Goal: Information Seeking & Learning: Learn about a topic

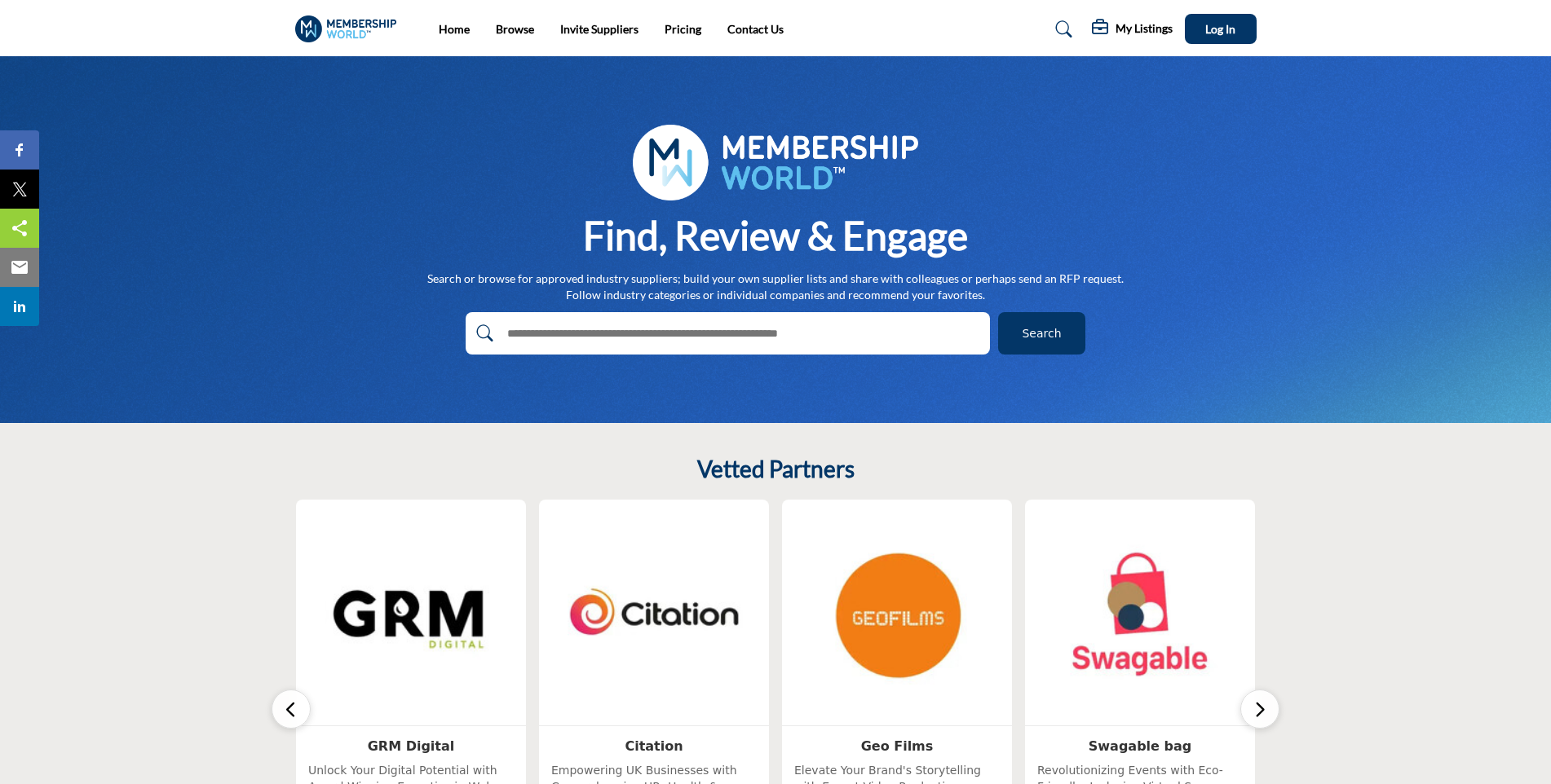
click at [789, 325] on input "text" at bounding box center [693, 333] width 389 height 25
type input "*******"
click at [998, 312] on button "Search" at bounding box center [1041, 333] width 87 height 42
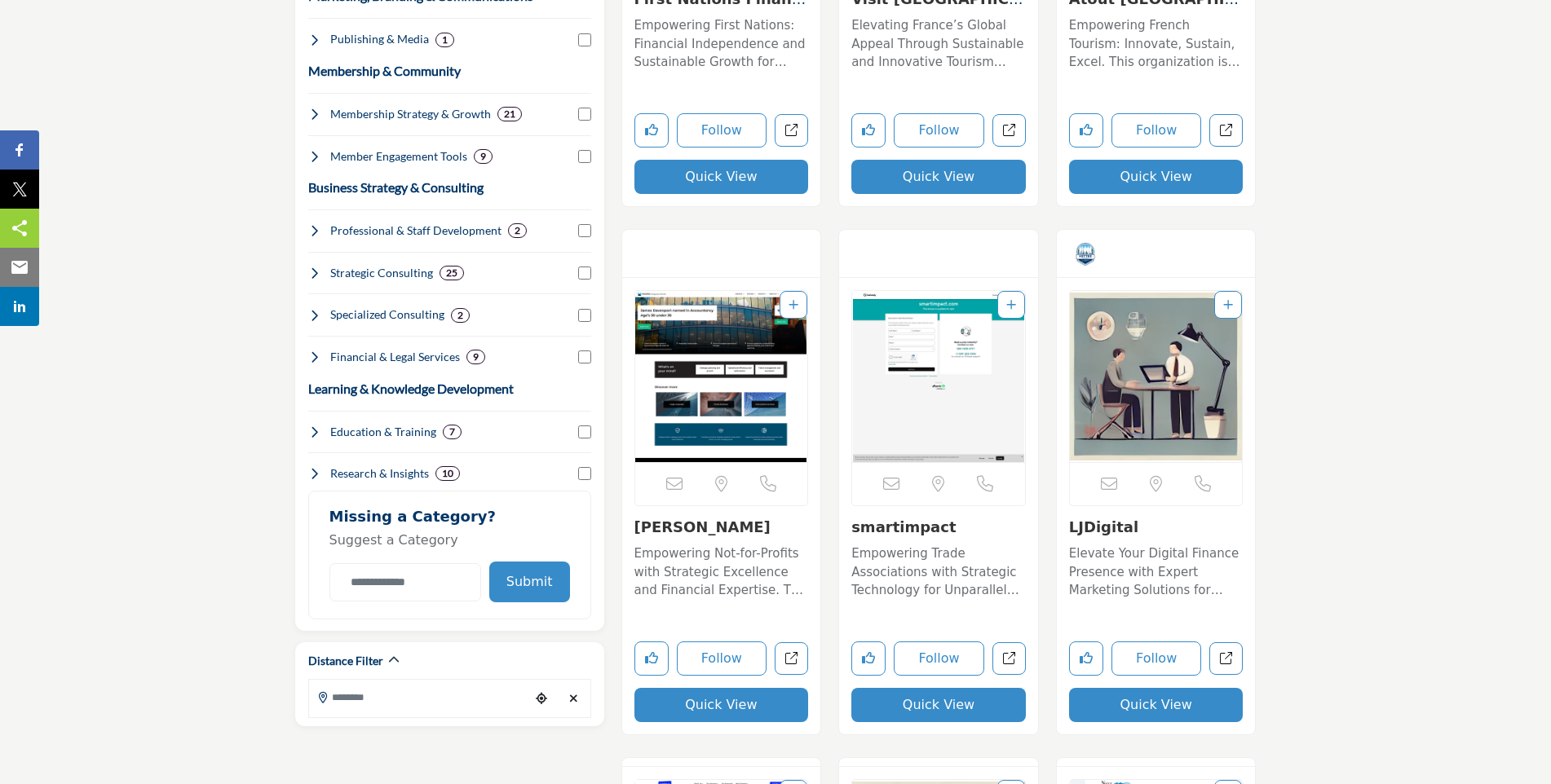
scroll to position [652, 0]
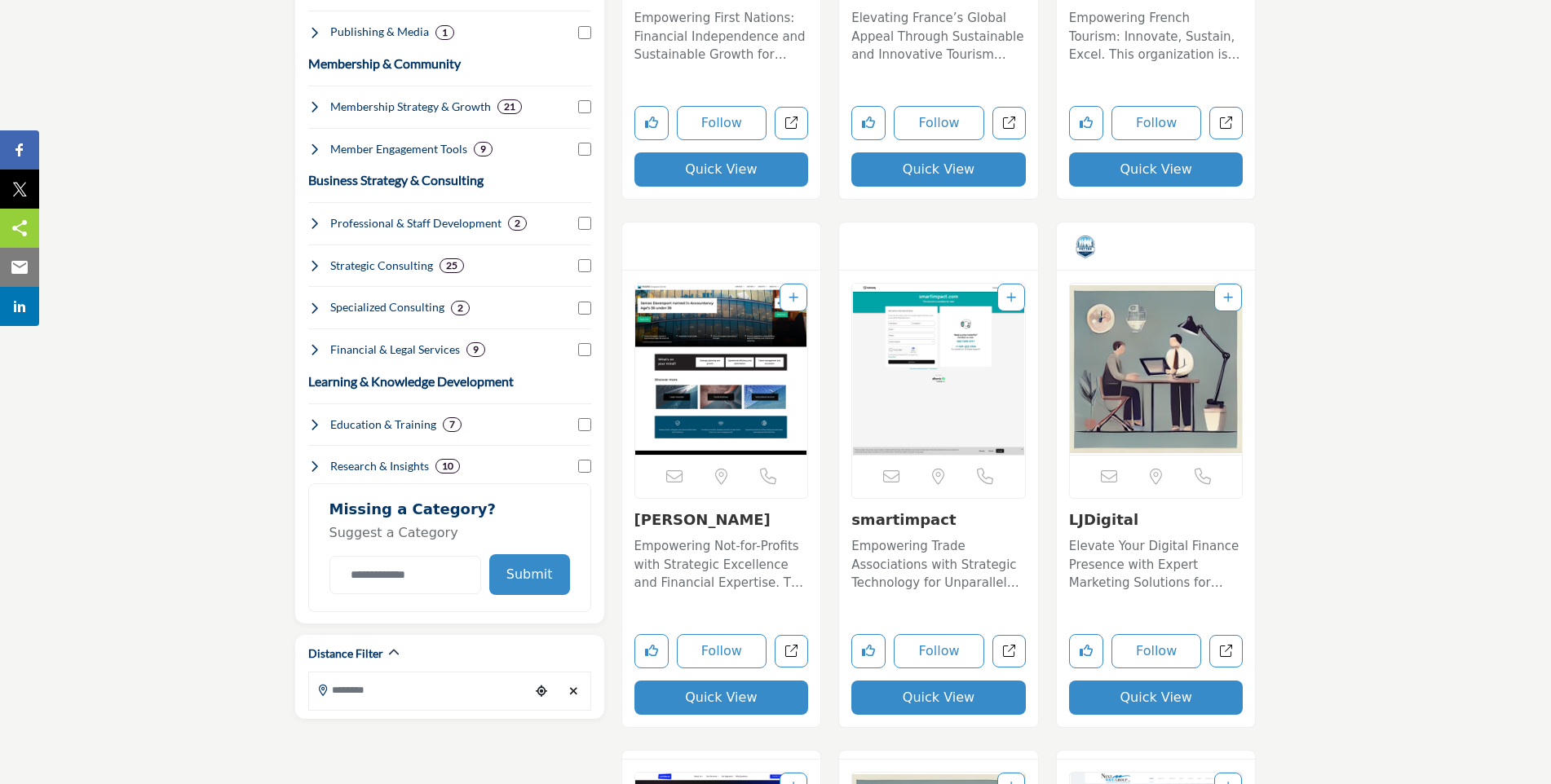
click at [738, 554] on p "Empowering Not-for-Profits with Strategic Excellence and Financial Expertise. T…" at bounding box center [721, 565] width 175 height 55
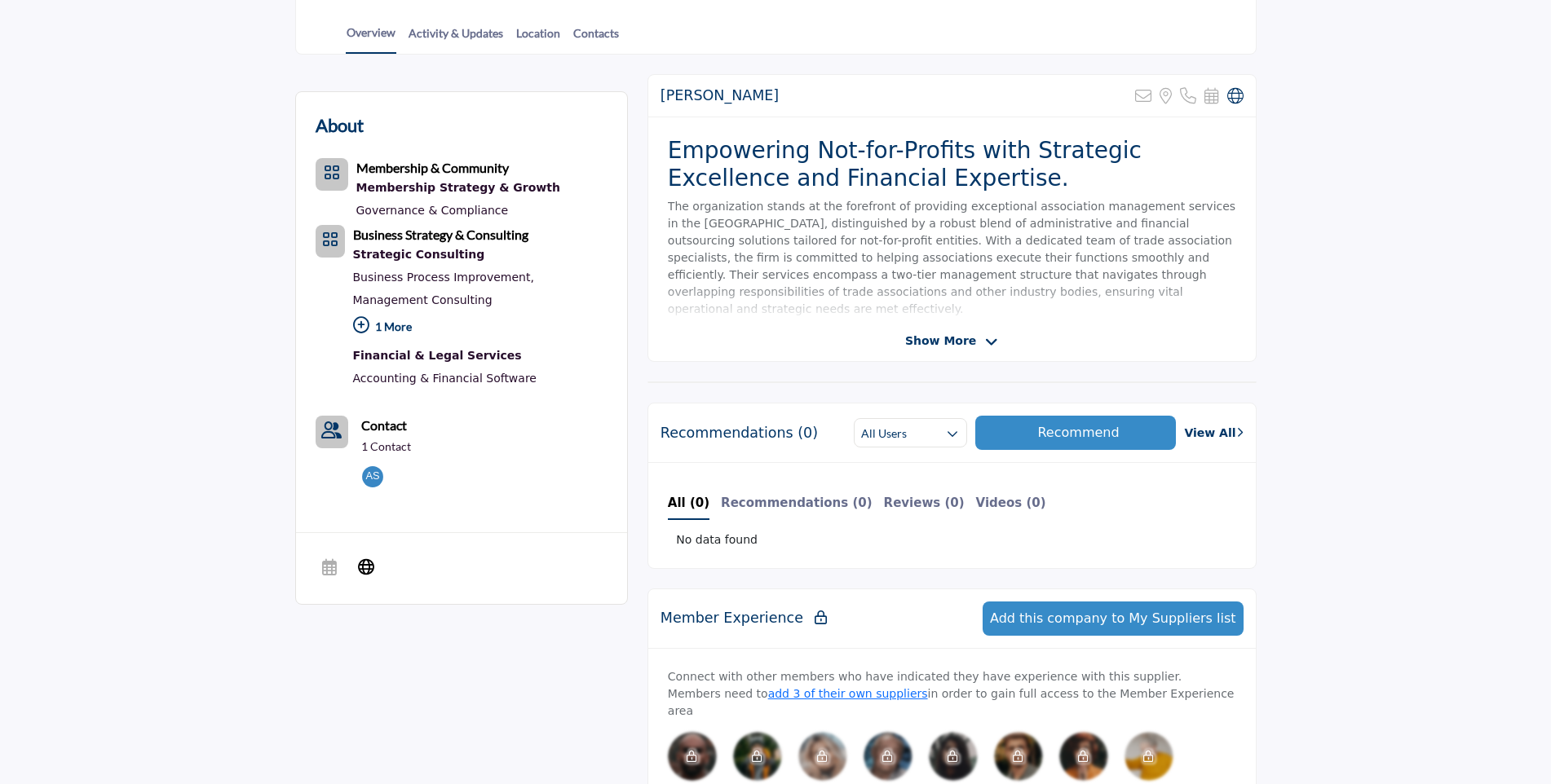
scroll to position [408, 0]
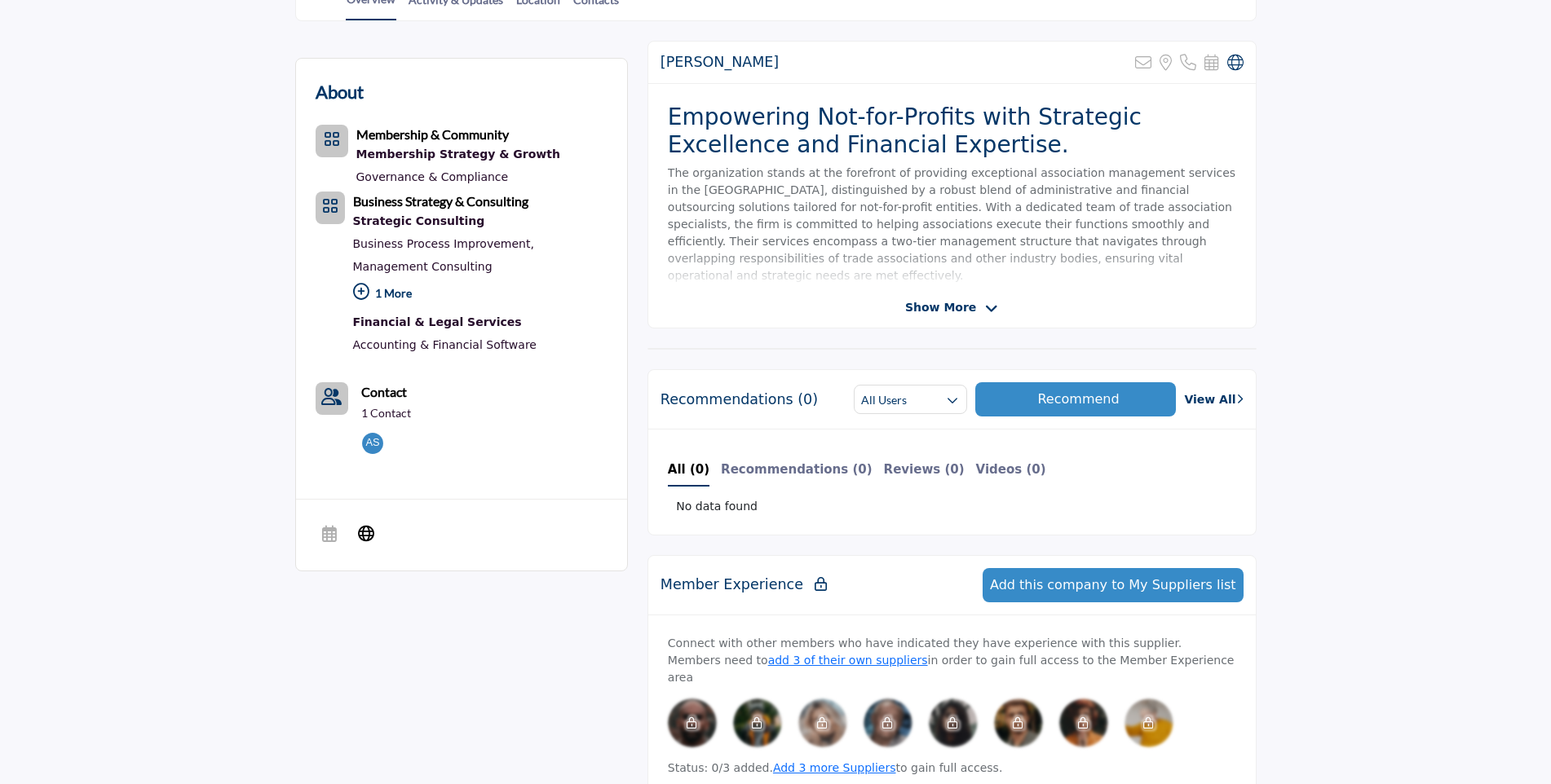
click at [955, 305] on span "Show More" at bounding box center [940, 307] width 71 height 17
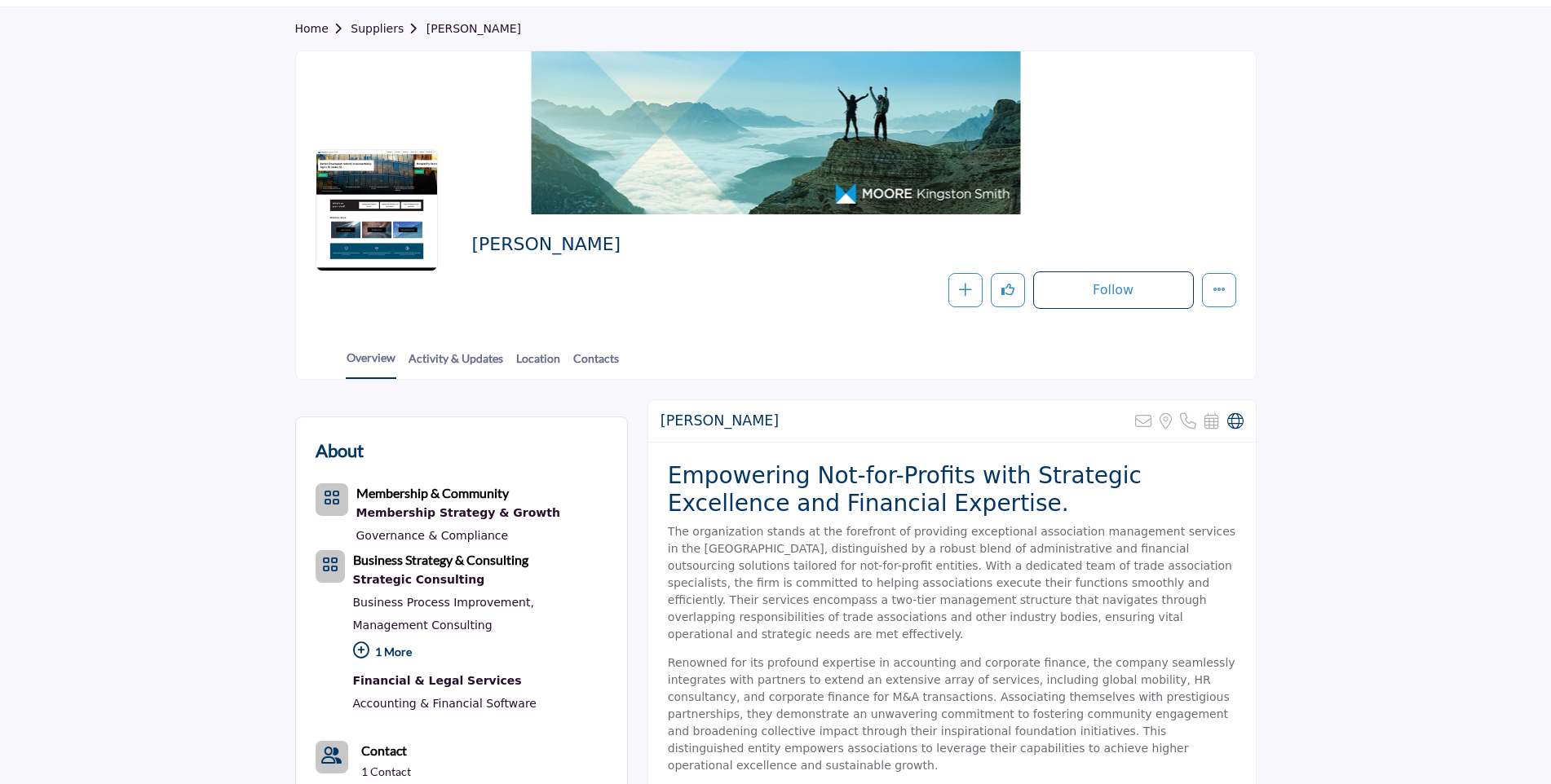
scroll to position [0, 0]
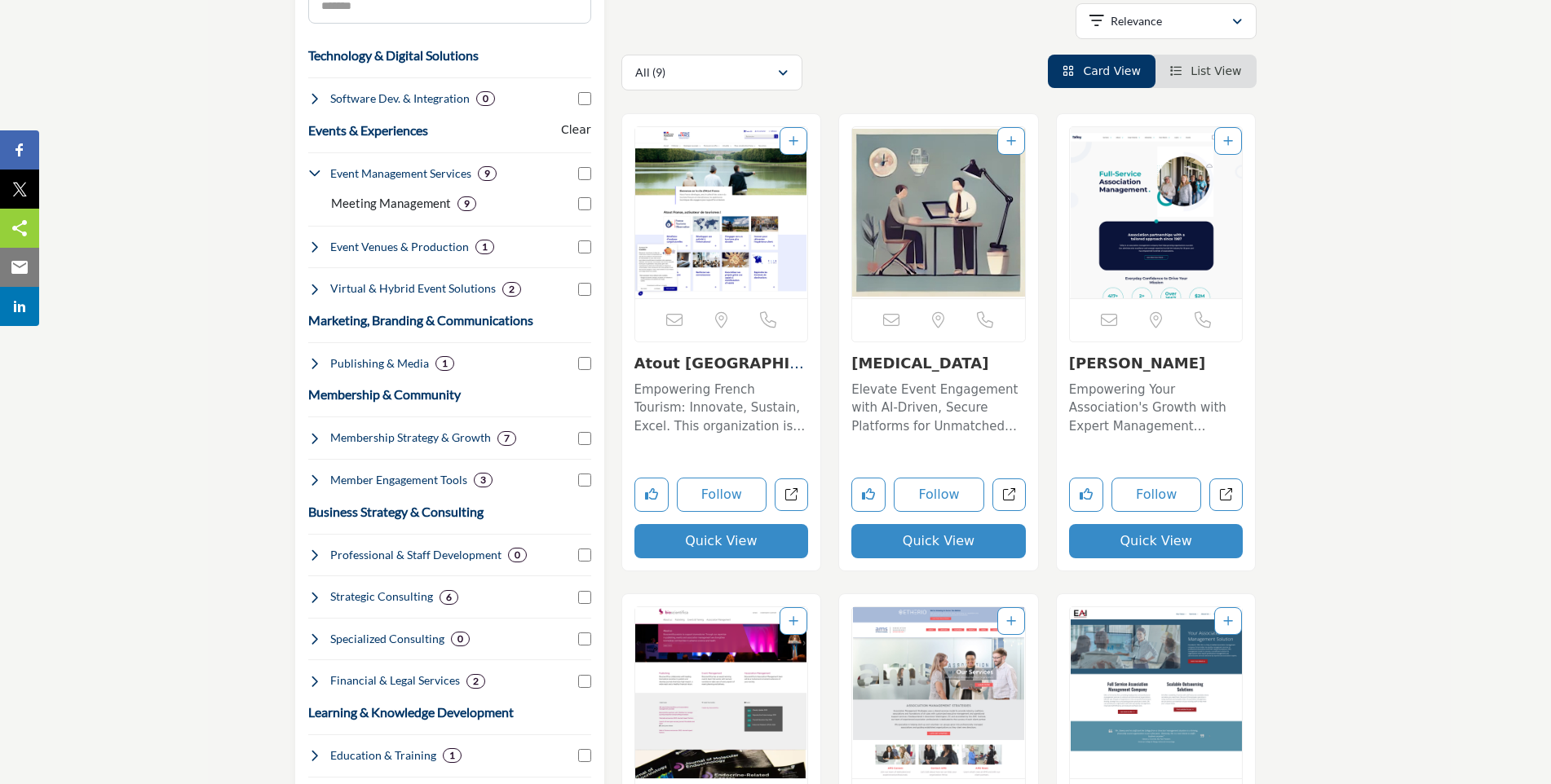
scroll to position [408, 0]
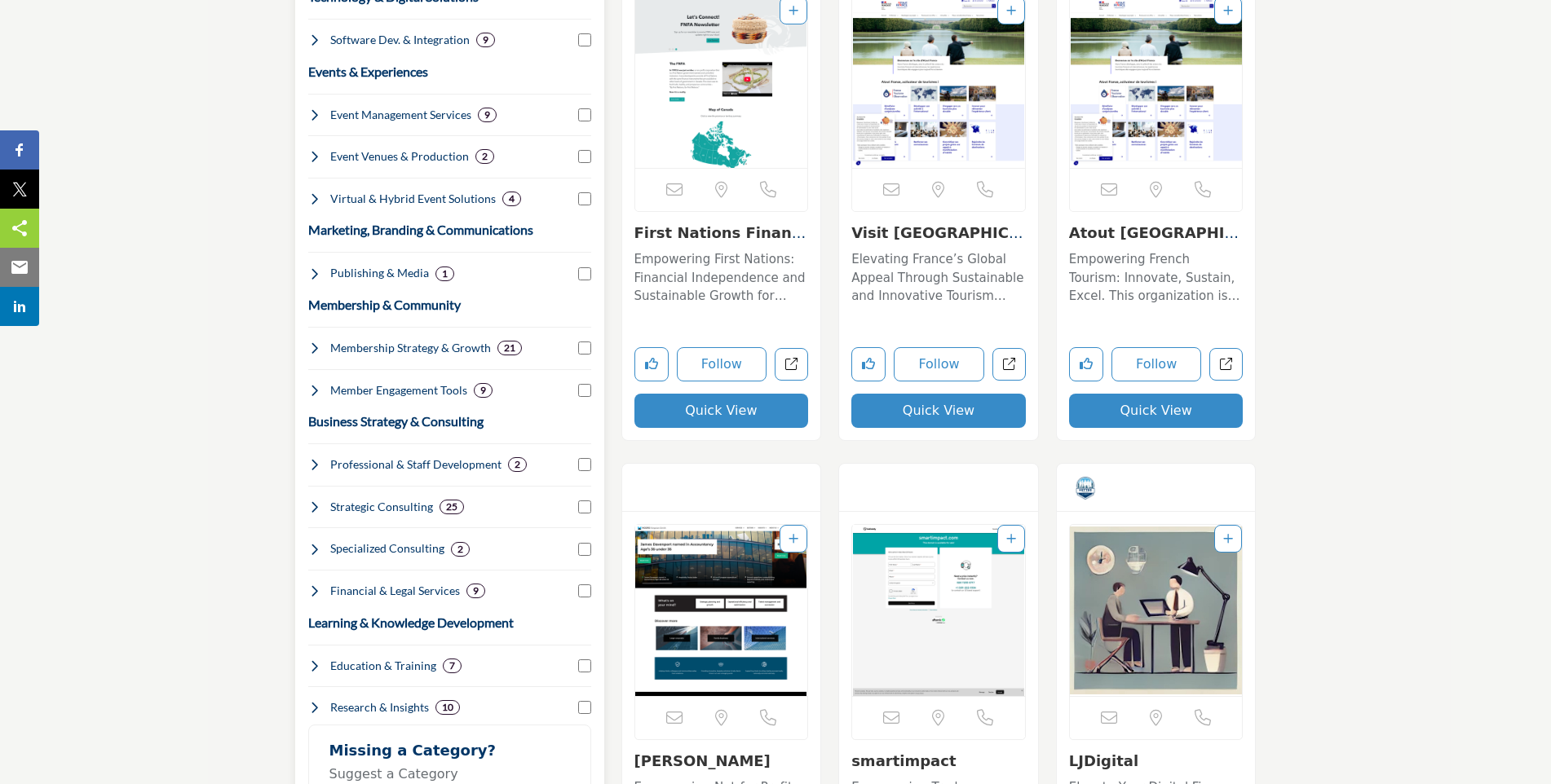
scroll to position [105, 0]
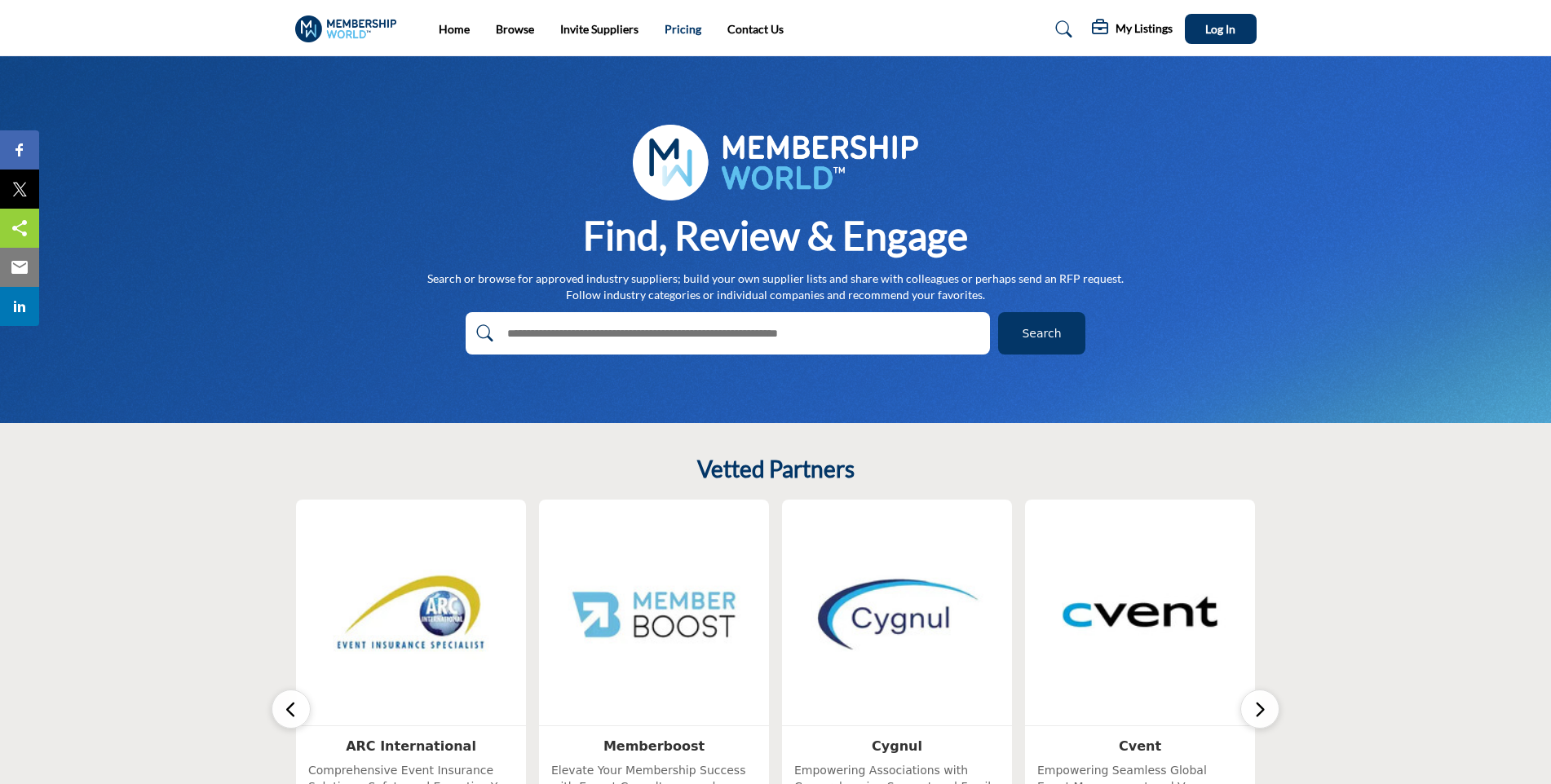
click at [684, 23] on link "Pricing" at bounding box center [683, 29] width 37 height 14
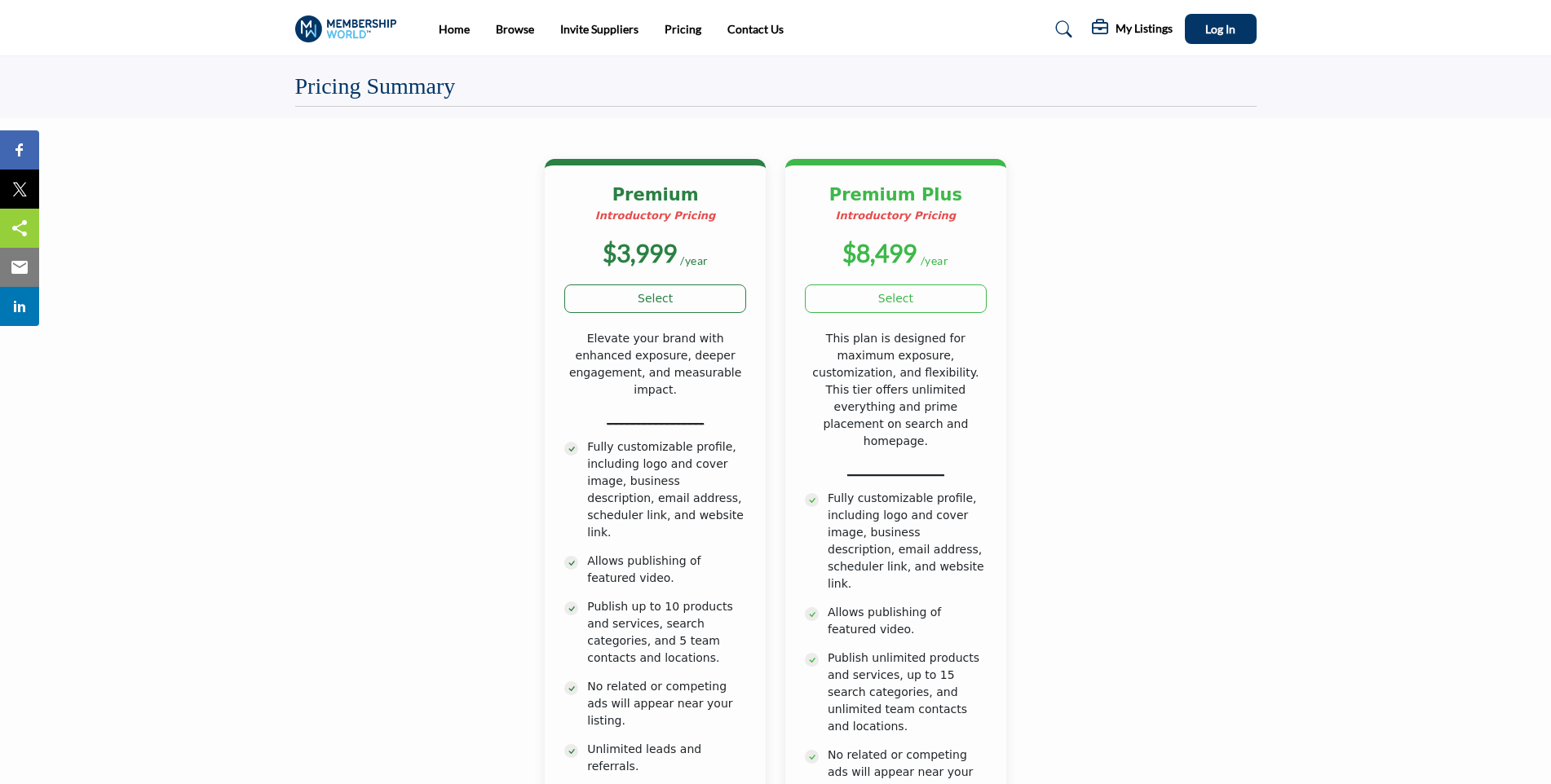
click at [1111, 18] on div "My Listings Media Kit My Listings Log In" at bounding box center [1174, 29] width 165 height 31
click at [1120, 32] on h5 "My Listings" at bounding box center [1144, 28] width 57 height 15
click at [1128, 76] on span "Media Kit" at bounding box center [1128, 72] width 49 height 14
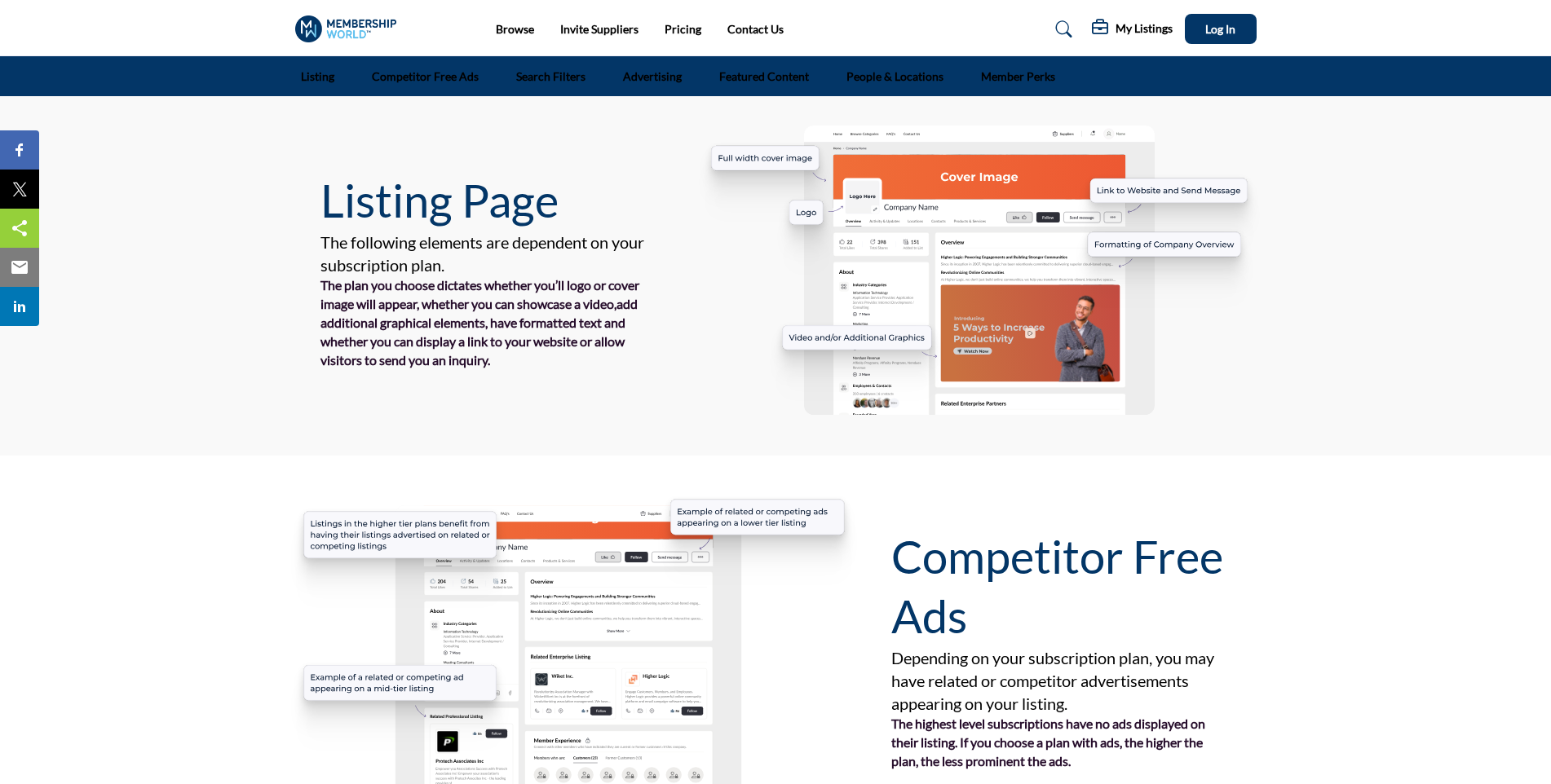
click at [454, 28] on link "Home" at bounding box center [453, 29] width 31 height 14
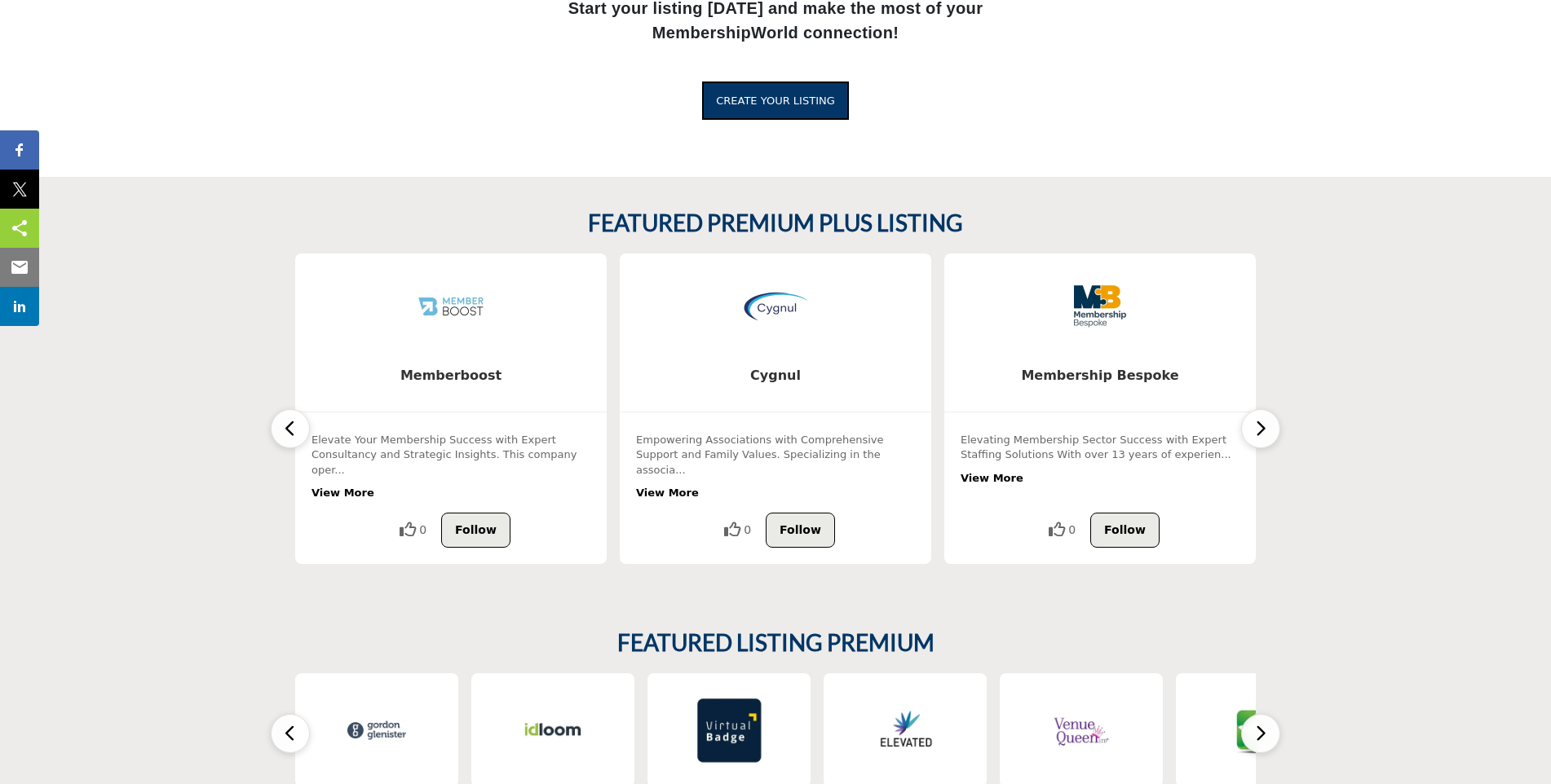
scroll to position [1875, 0]
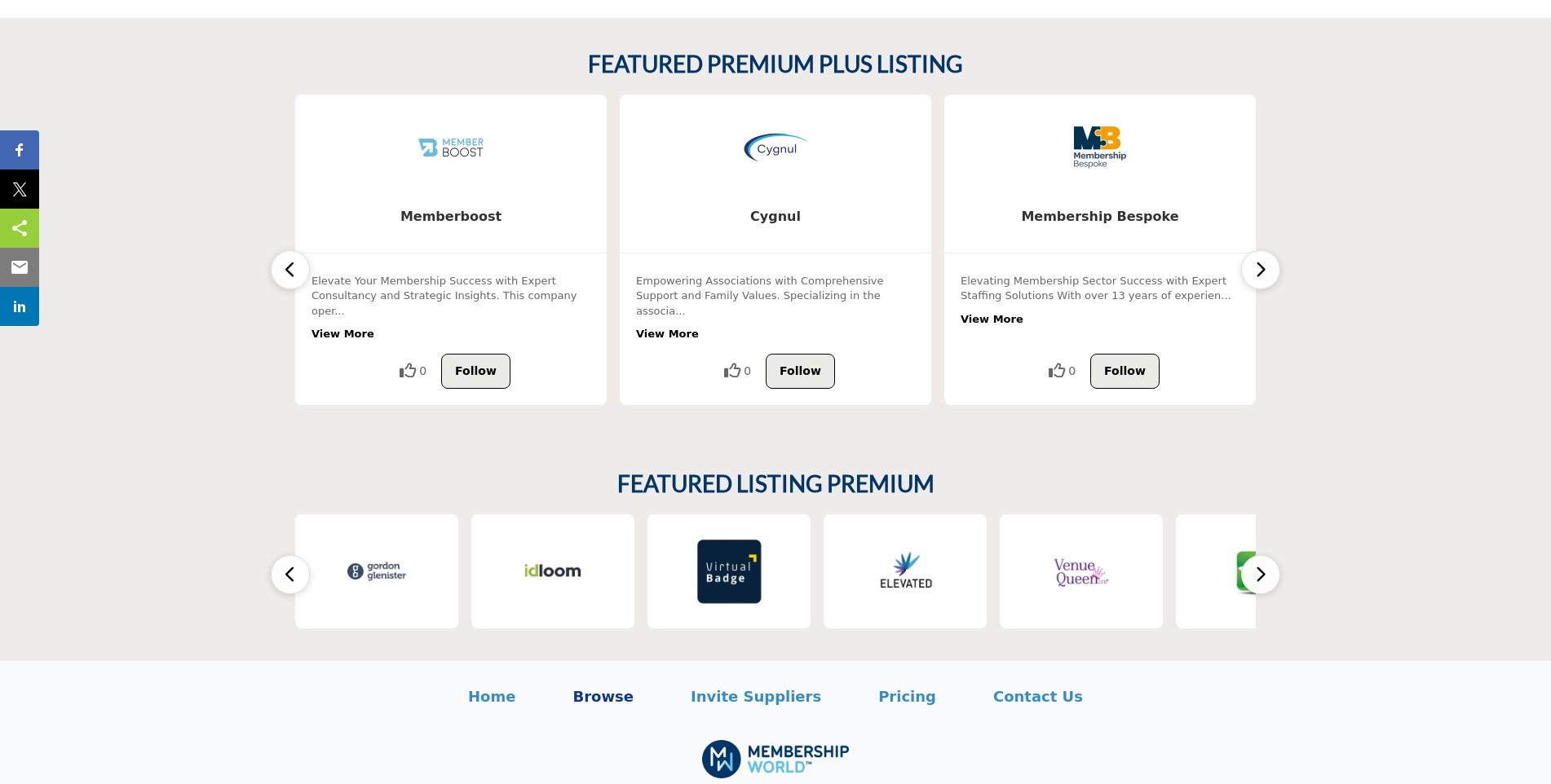
click at [618, 685] on p "Browse" at bounding box center [603, 696] width 61 height 22
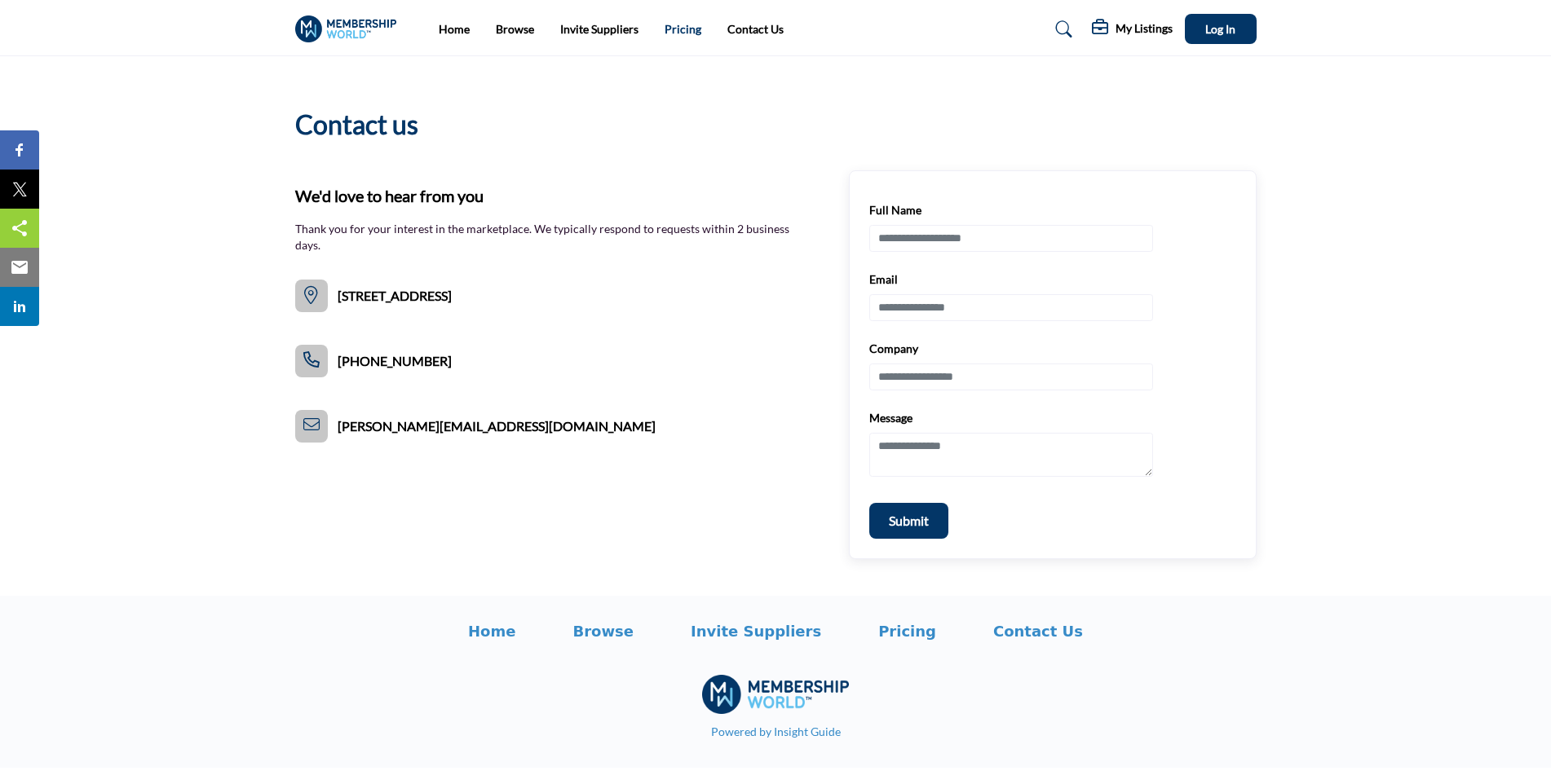
click at [694, 26] on link "Pricing" at bounding box center [683, 29] width 37 height 14
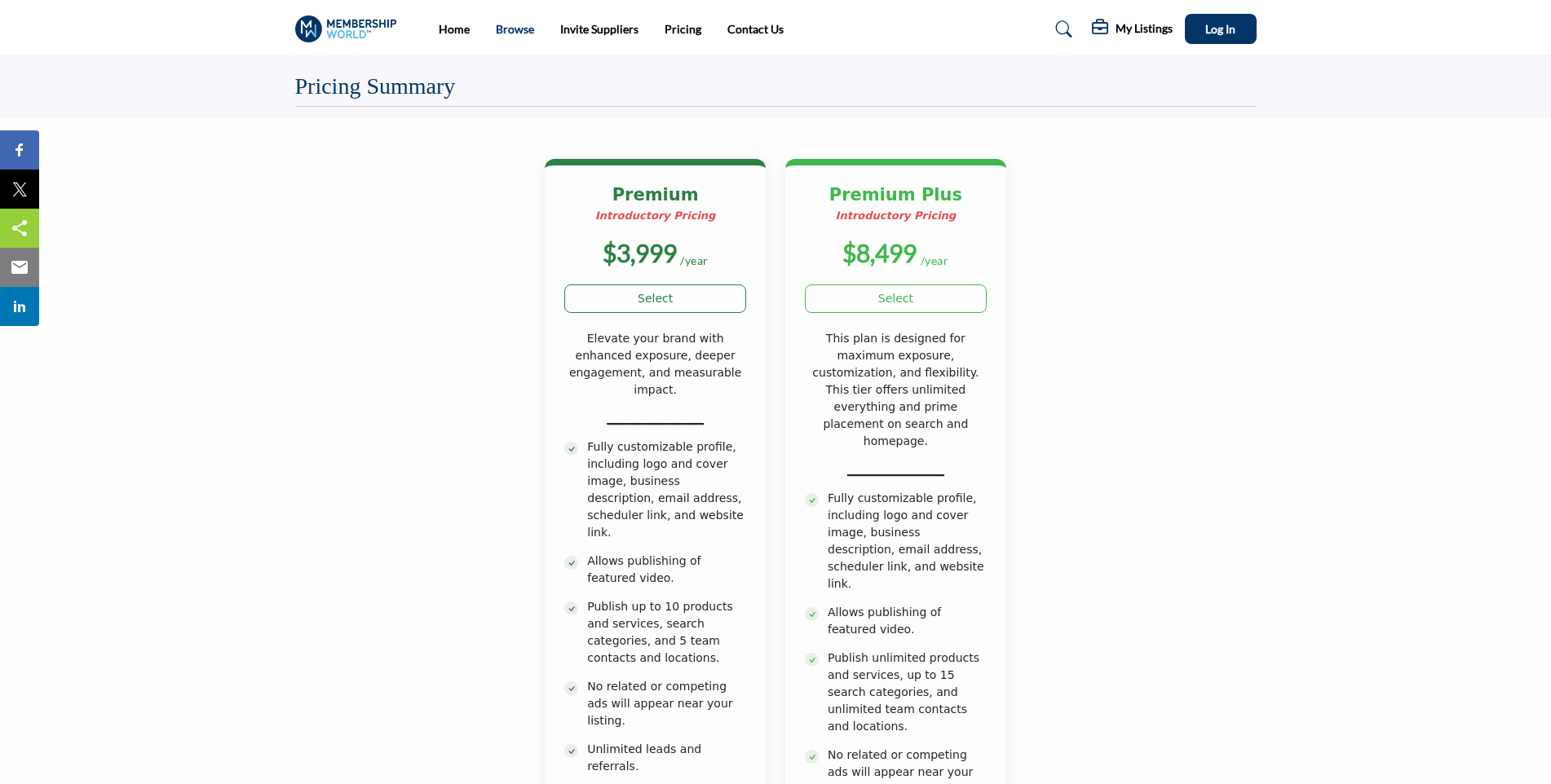
click at [517, 27] on link "Browse" at bounding box center [515, 29] width 39 height 14
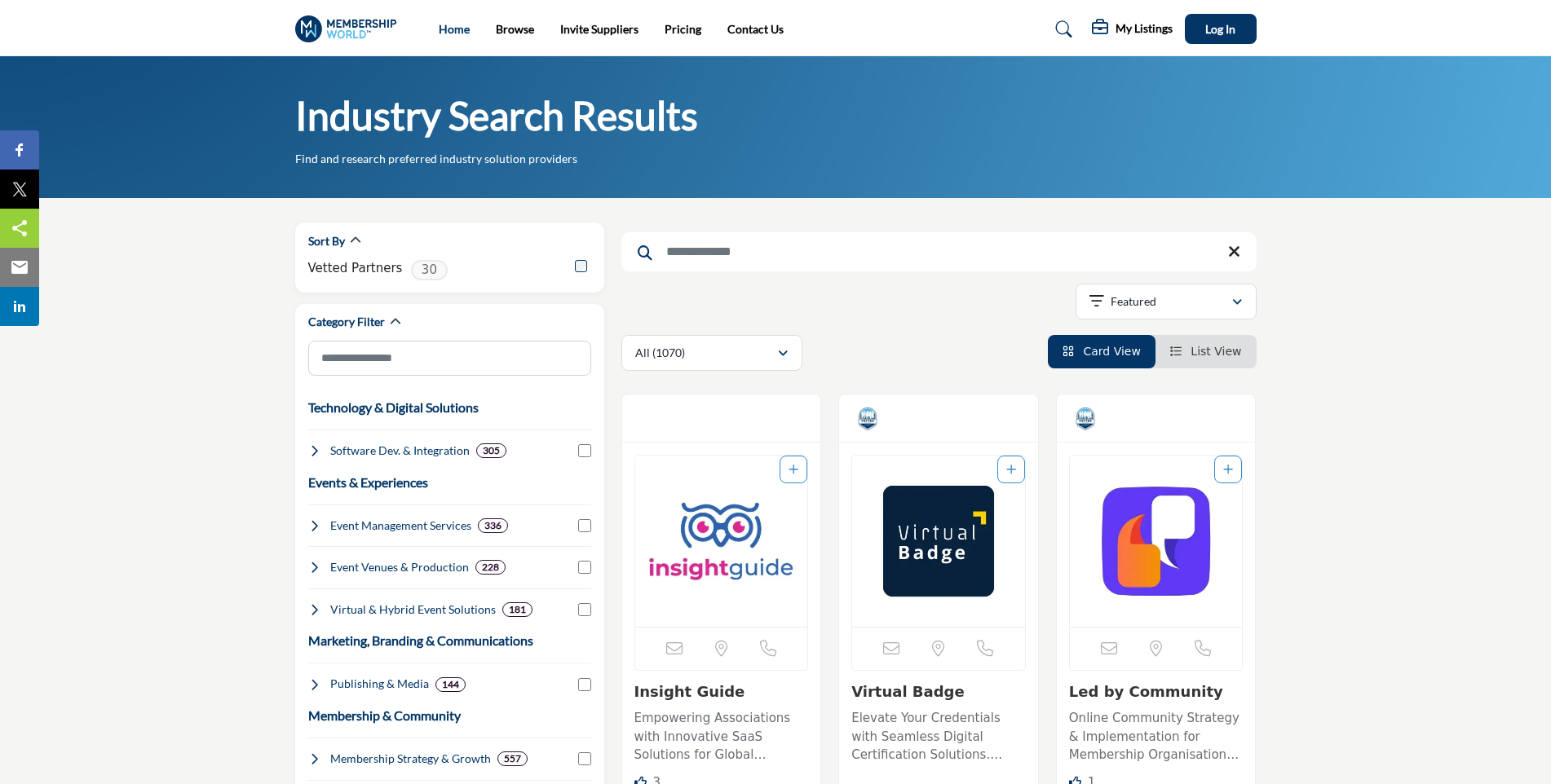
click at [446, 34] on link "Home" at bounding box center [453, 29] width 31 height 14
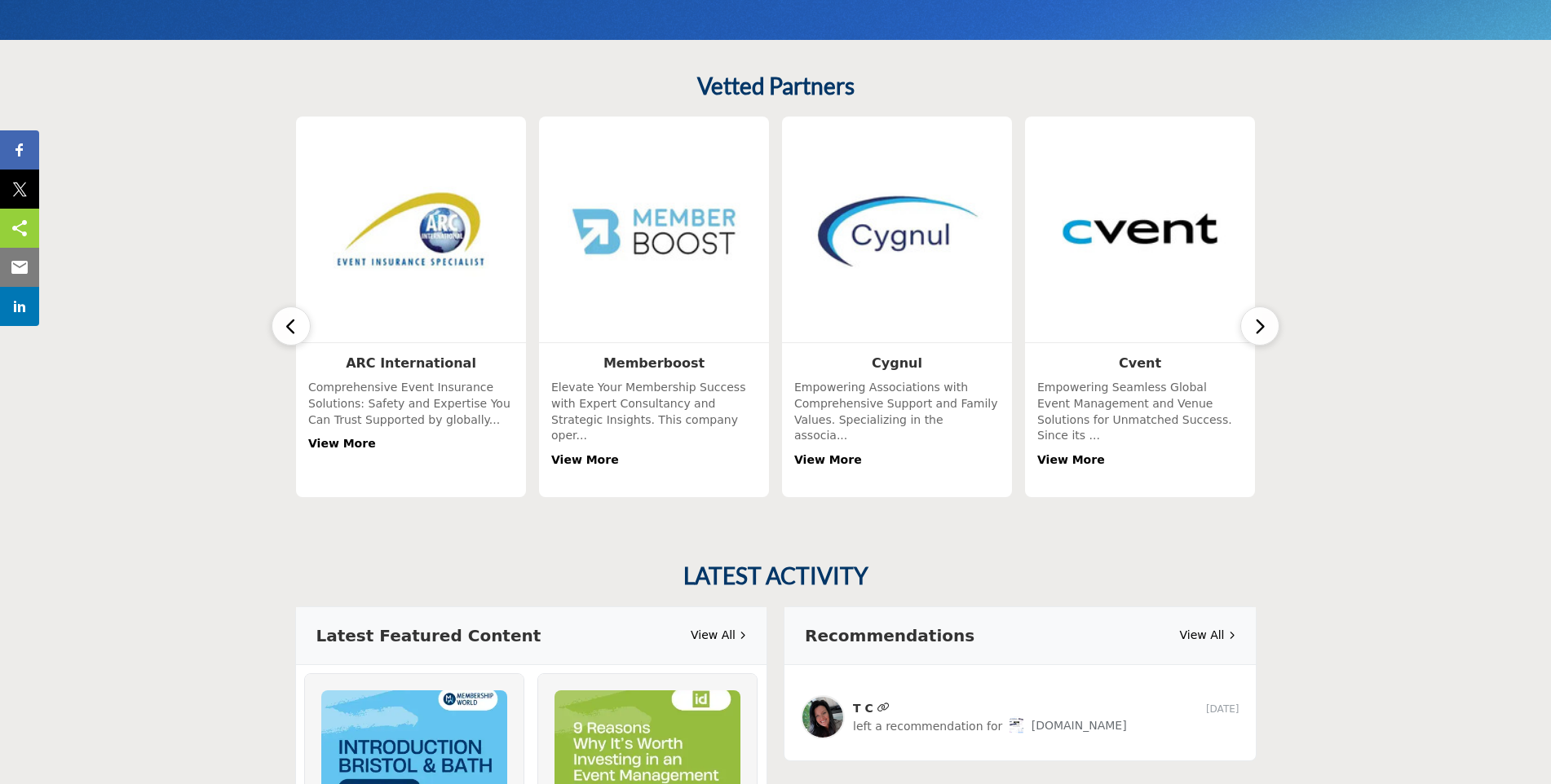
scroll to position [408, 0]
